Goal: Check status

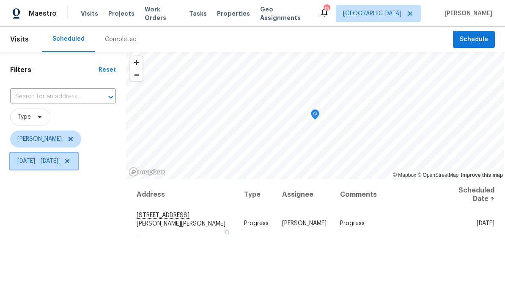
click at [47, 162] on span "[DATE] - [DATE]" at bounding box center [37, 161] width 41 height 8
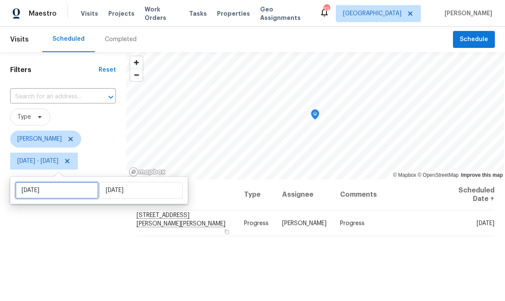
click at [49, 193] on input "[DATE]" at bounding box center [56, 190] width 83 height 17
select select "8"
select select "2025"
select select "9"
select select "2025"
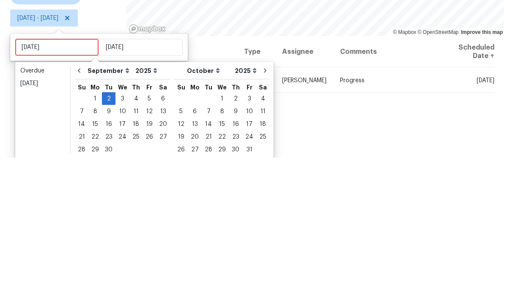
scroll to position [34, 0]
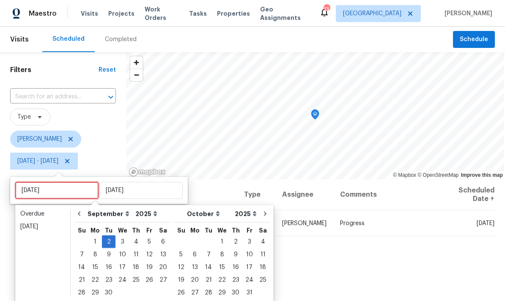
type input "[DATE]"
click at [133, 261] on div "18" at bounding box center [136, 267] width 13 height 12
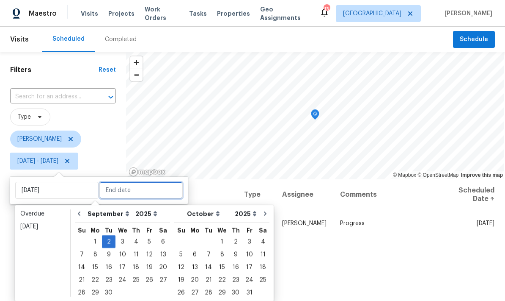
type input "[DATE]"
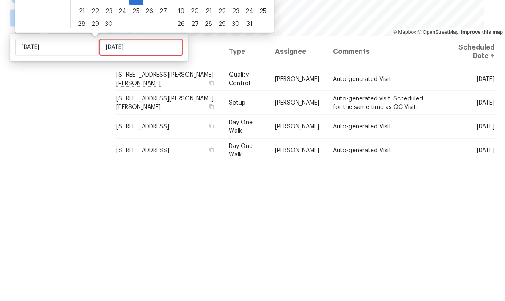
scroll to position [34, 0]
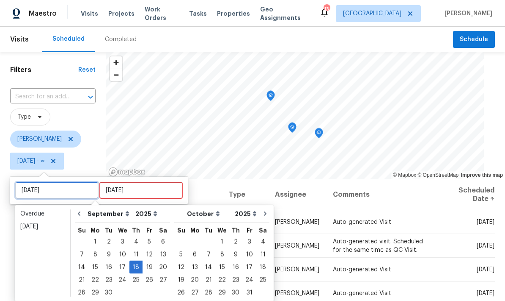
click at [38, 182] on input "[DATE]" at bounding box center [56, 190] width 83 height 17
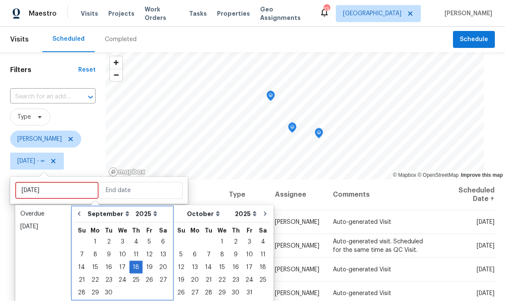
click at [82, 210] on icon "Go to previous month" at bounding box center [79, 213] width 7 height 7
select select "7"
select select "8"
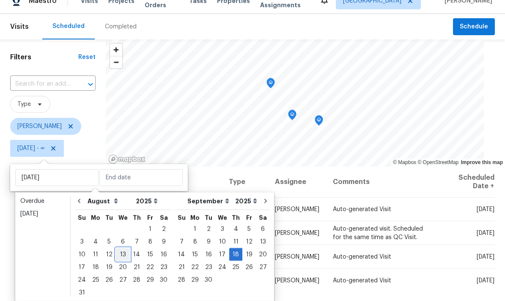
click at [116, 248] on div "13" at bounding box center [123, 254] width 14 height 12
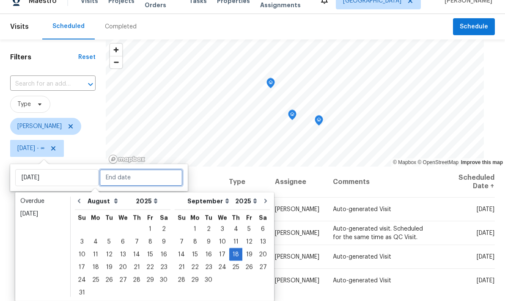
type input "[DATE]"
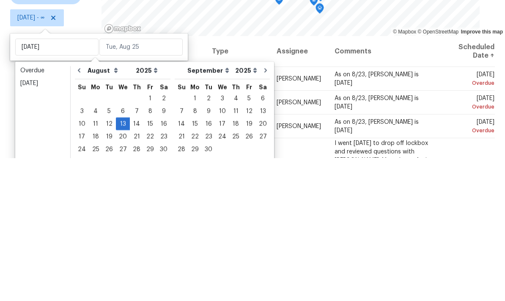
scroll to position [34, 0]
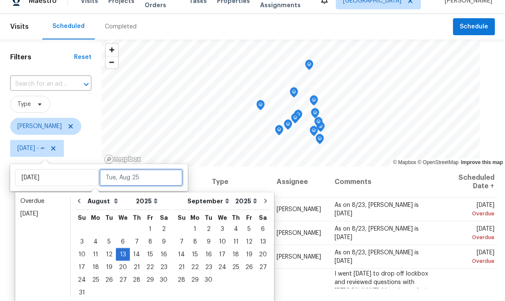
click at [125, 169] on input "text" at bounding box center [140, 177] width 83 height 17
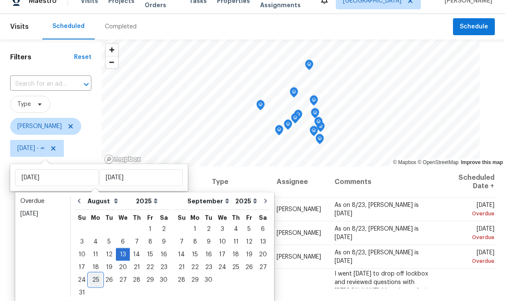
click at [97, 273] on div "25" at bounding box center [96, 279] width 14 height 12
type input "[DATE]"
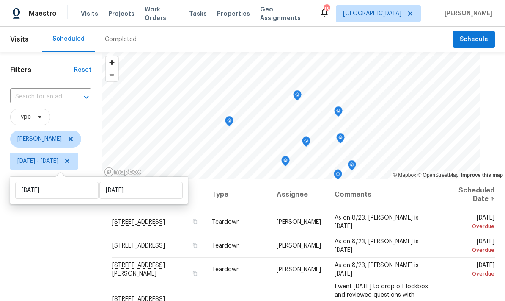
click at [63, 265] on div "Filters Reset ​ Type [PERSON_NAME] [DATE] - [DATE]" at bounding box center [51, 235] width 102 height 367
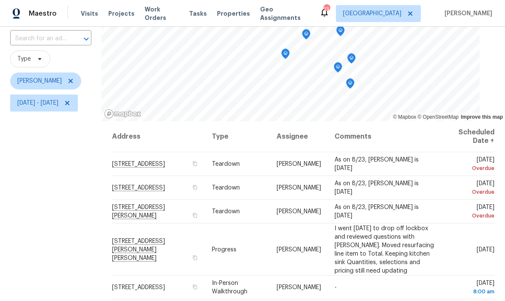
scroll to position [58, 0]
click at [58, 107] on span "[DATE] - [DATE]" at bounding box center [37, 103] width 41 height 8
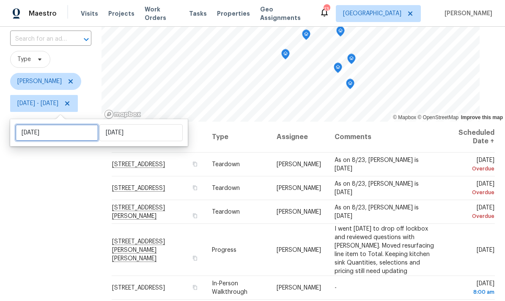
click at [57, 133] on input "[DATE]" at bounding box center [56, 132] width 83 height 17
select select "7"
select select "2025"
select select "8"
select select "2025"
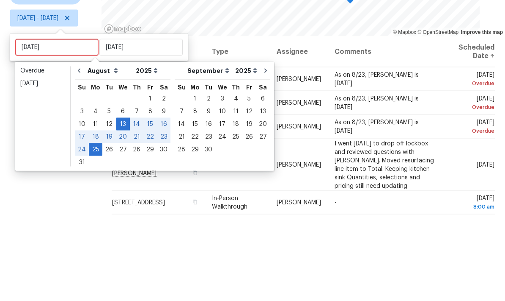
scroll to position [34, 0]
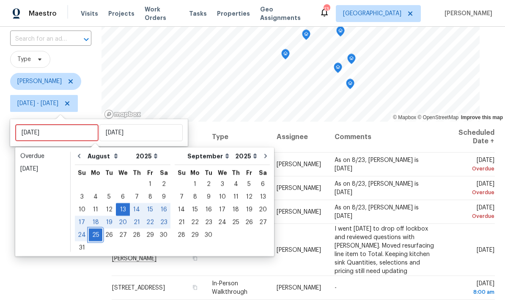
click at [93, 229] on div "25" at bounding box center [96, 235] width 14 height 12
type input "[DATE]"
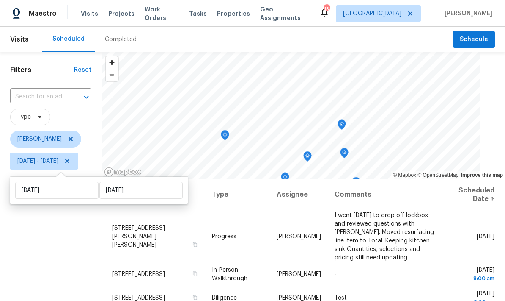
click at [53, 251] on div "Filters Reset ​ Type [PERSON_NAME][DATE] - [DATE]" at bounding box center [51, 235] width 102 height 367
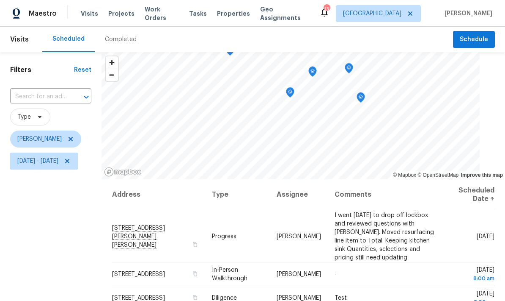
click at [365, 99] on icon "Map marker" at bounding box center [361, 97] width 8 height 11
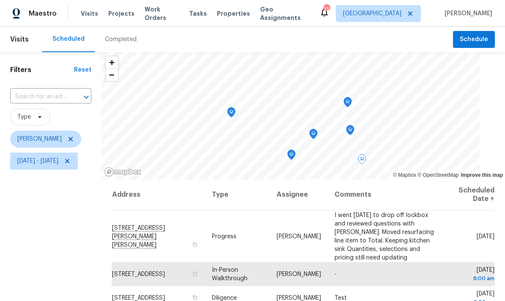
click at [367, 162] on icon "Map marker" at bounding box center [362, 159] width 8 height 11
click at [353, 128] on icon "Map marker" at bounding box center [350, 128] width 4 height 2
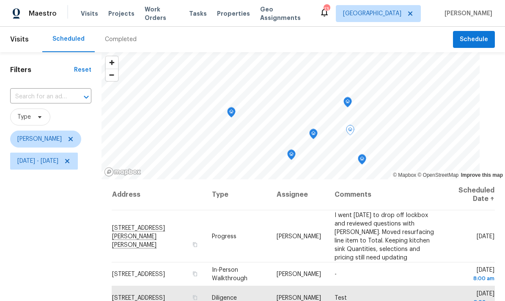
click at [352, 102] on icon "Map marker" at bounding box center [348, 102] width 8 height 10
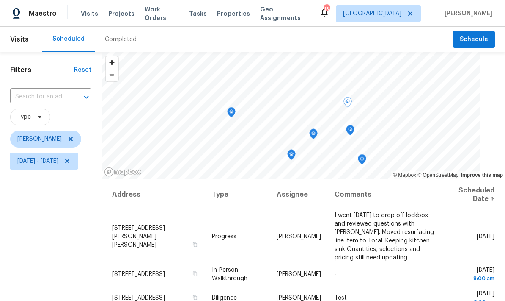
click at [296, 149] on icon "Map marker" at bounding box center [291, 154] width 8 height 11
click at [344, 90] on icon "Map marker" at bounding box center [340, 93] width 8 height 10
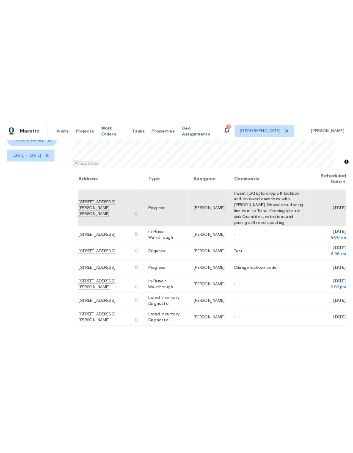
scroll to position [82, 0]
